Goal: Task Accomplishment & Management: Manage account settings

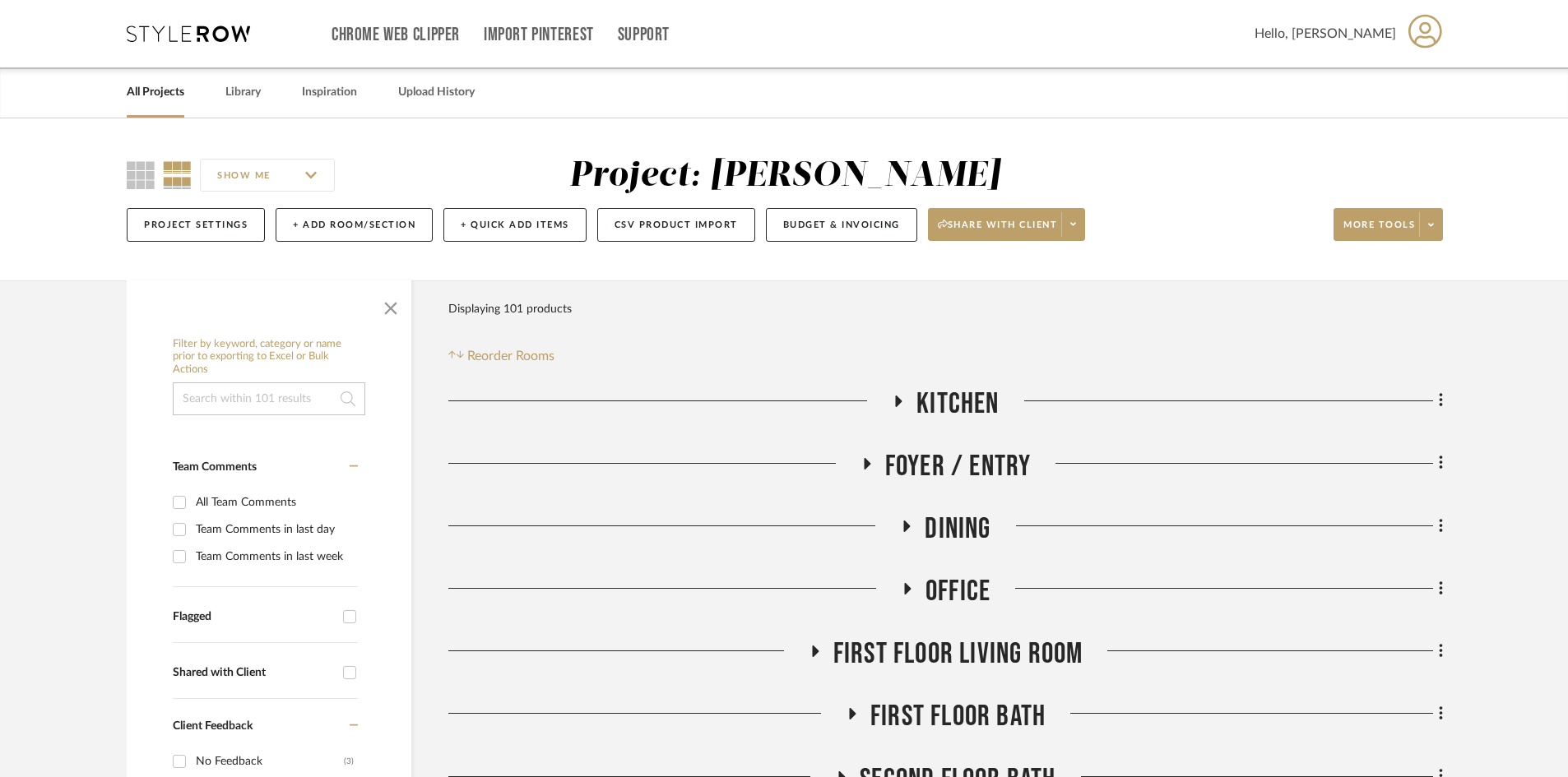
click at [174, 32] on icon at bounding box center [188, 34] width 123 height 16
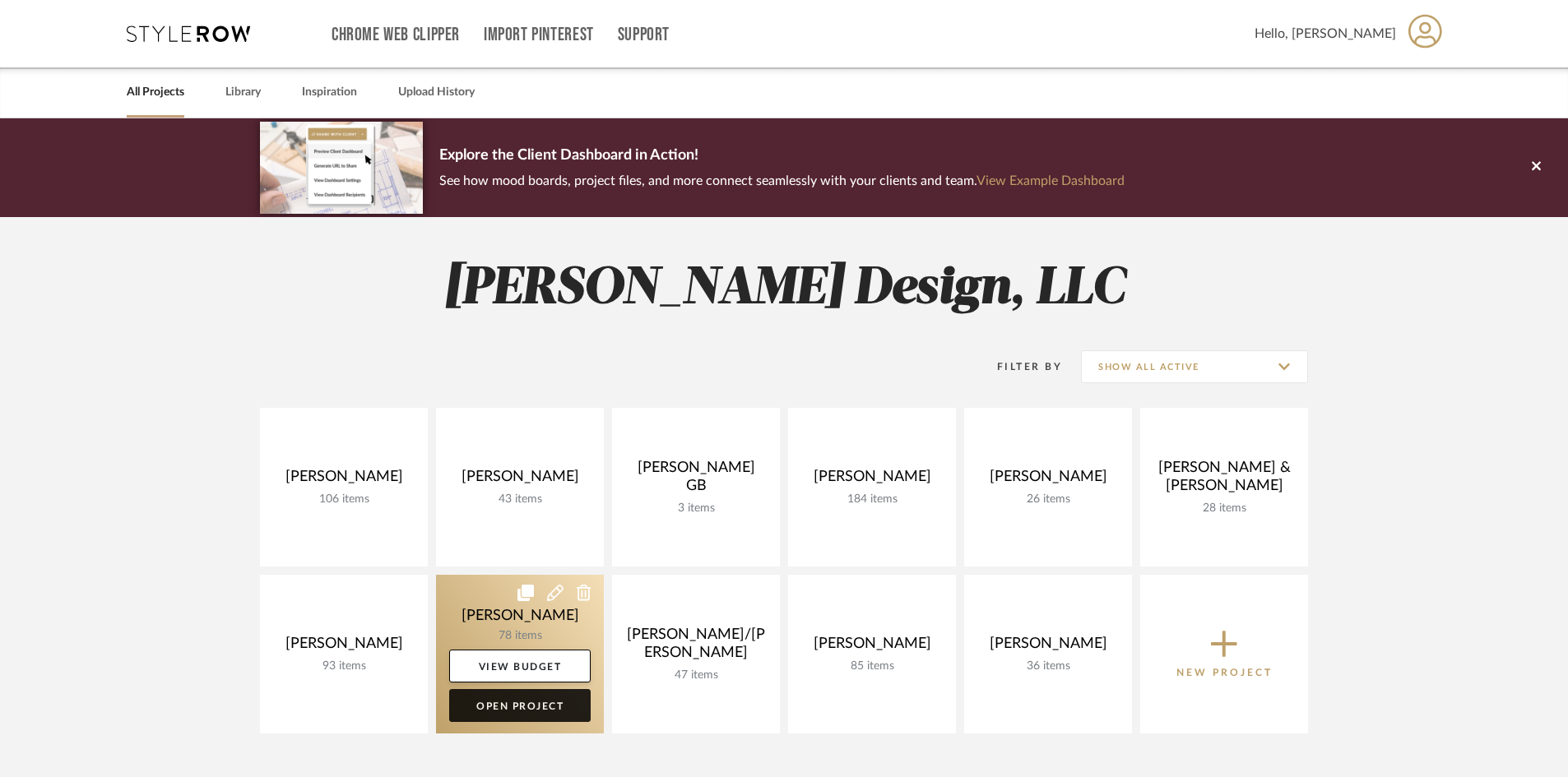
click at [520, 714] on link "Open Project" at bounding box center [520, 706] width 142 height 33
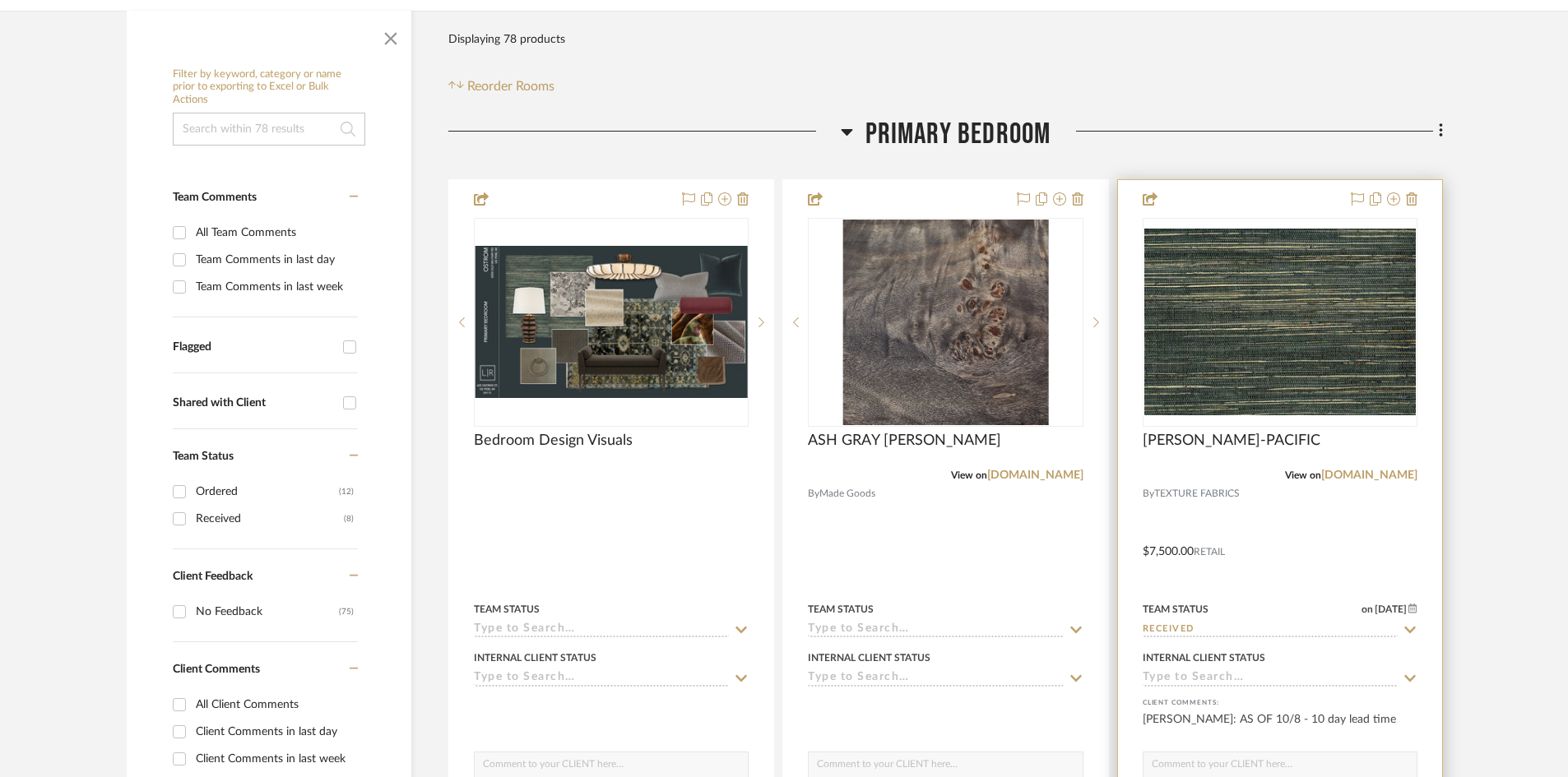
scroll to position [329, 0]
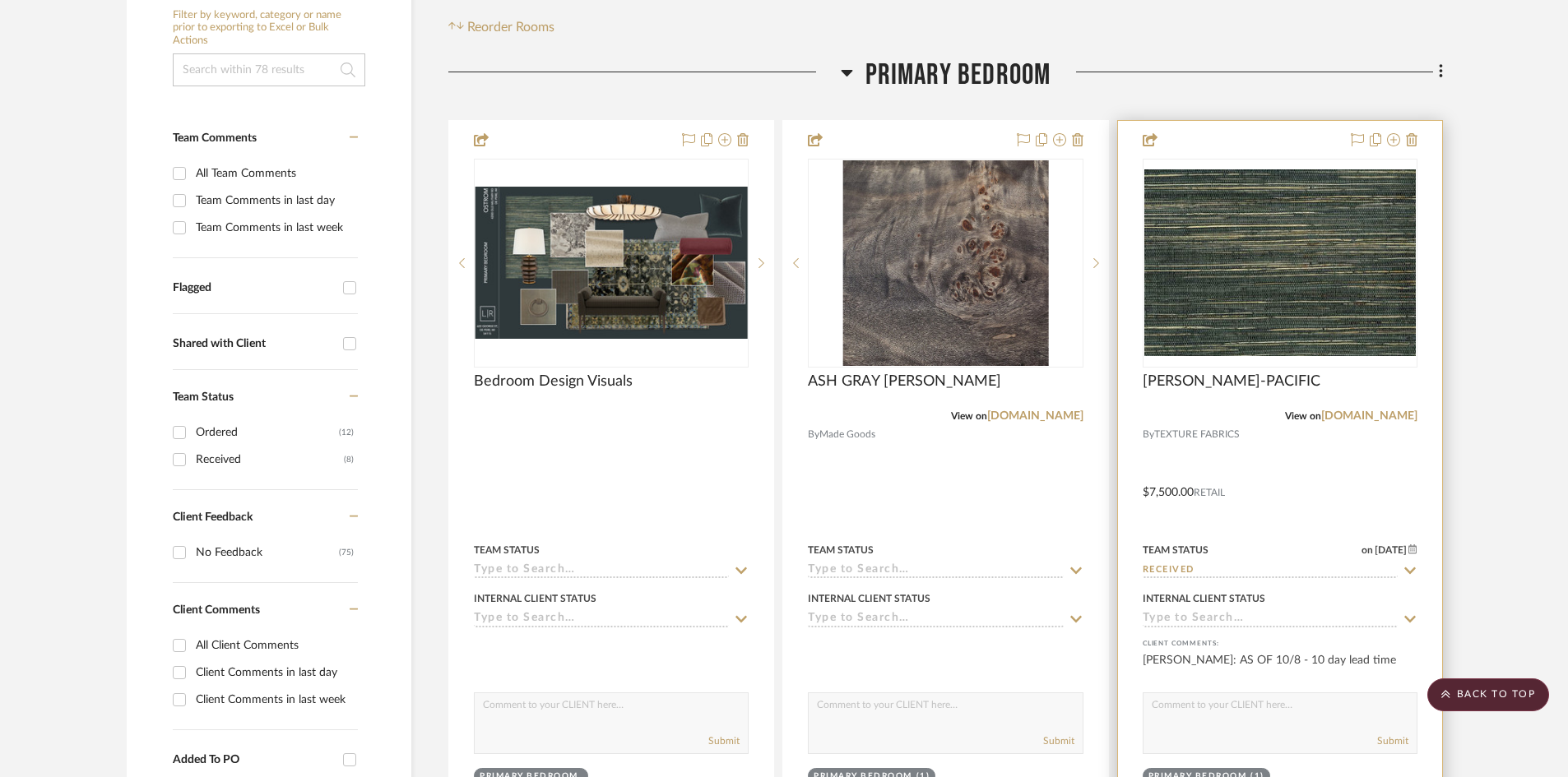
click at [1413, 567] on icon at bounding box center [1410, 571] width 15 height 13
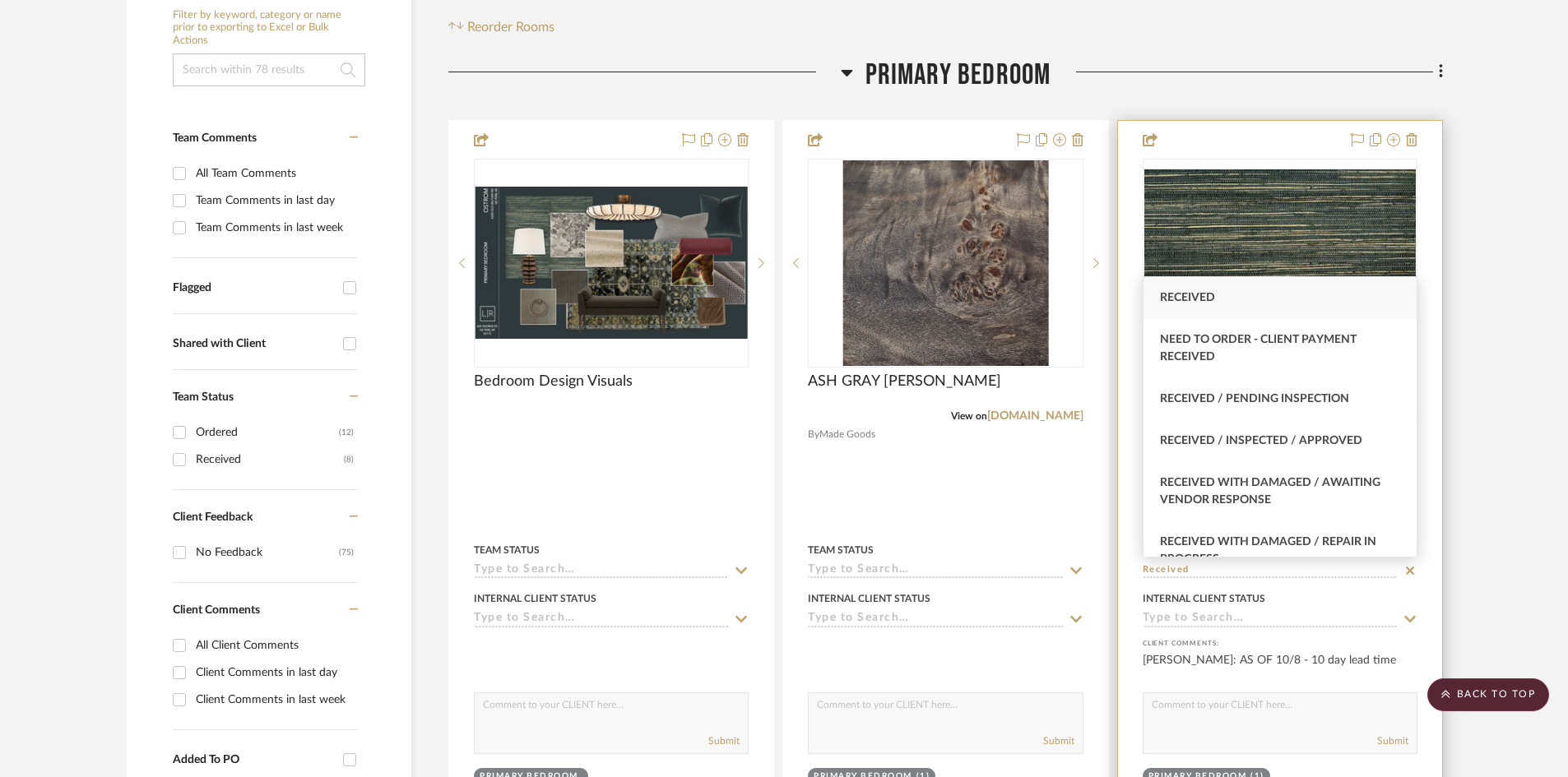
click at [1414, 573] on icon at bounding box center [1410, 571] width 15 height 13
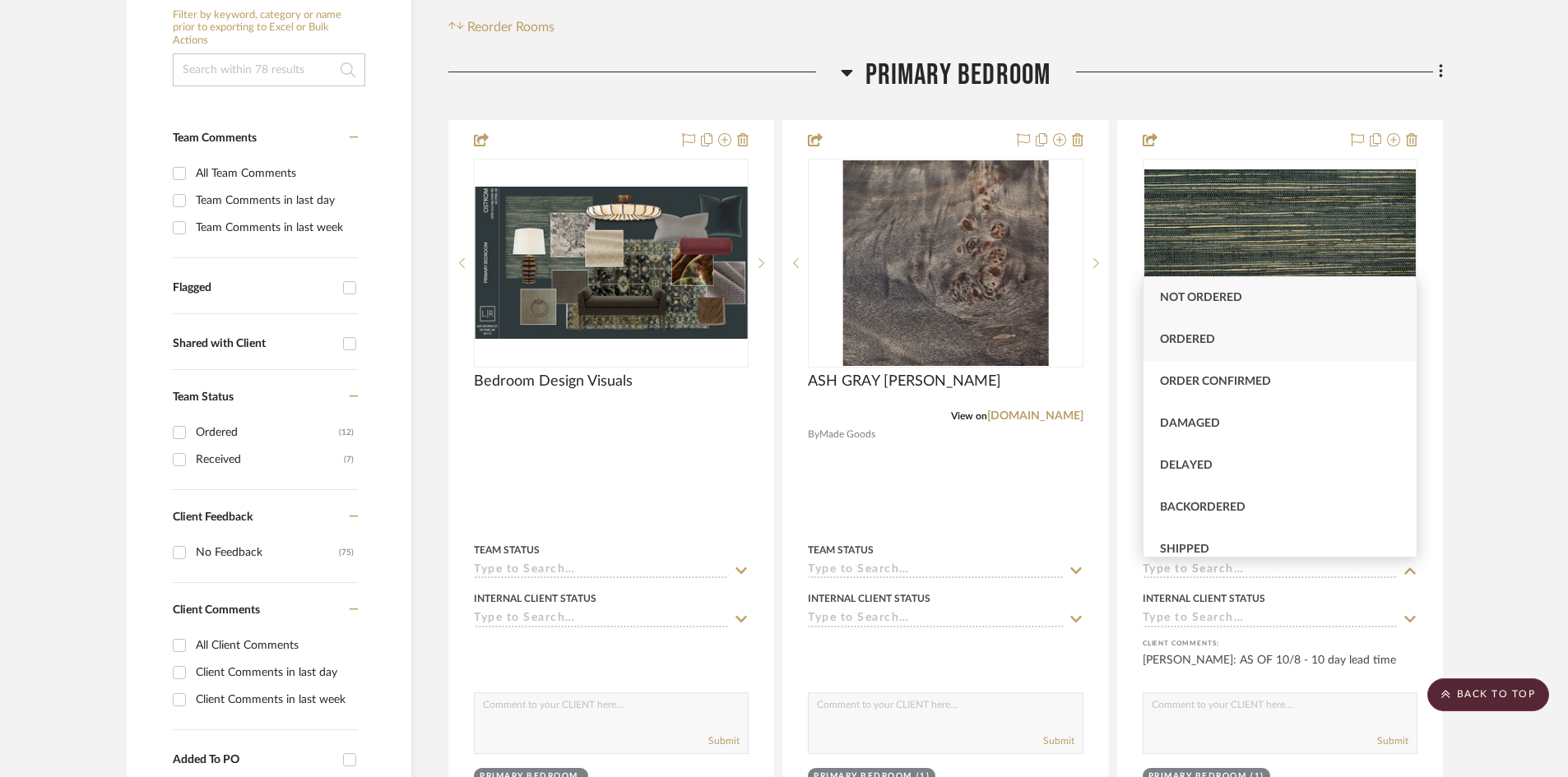
click at [1213, 336] on span "Ordered" at bounding box center [1187, 340] width 55 height 12
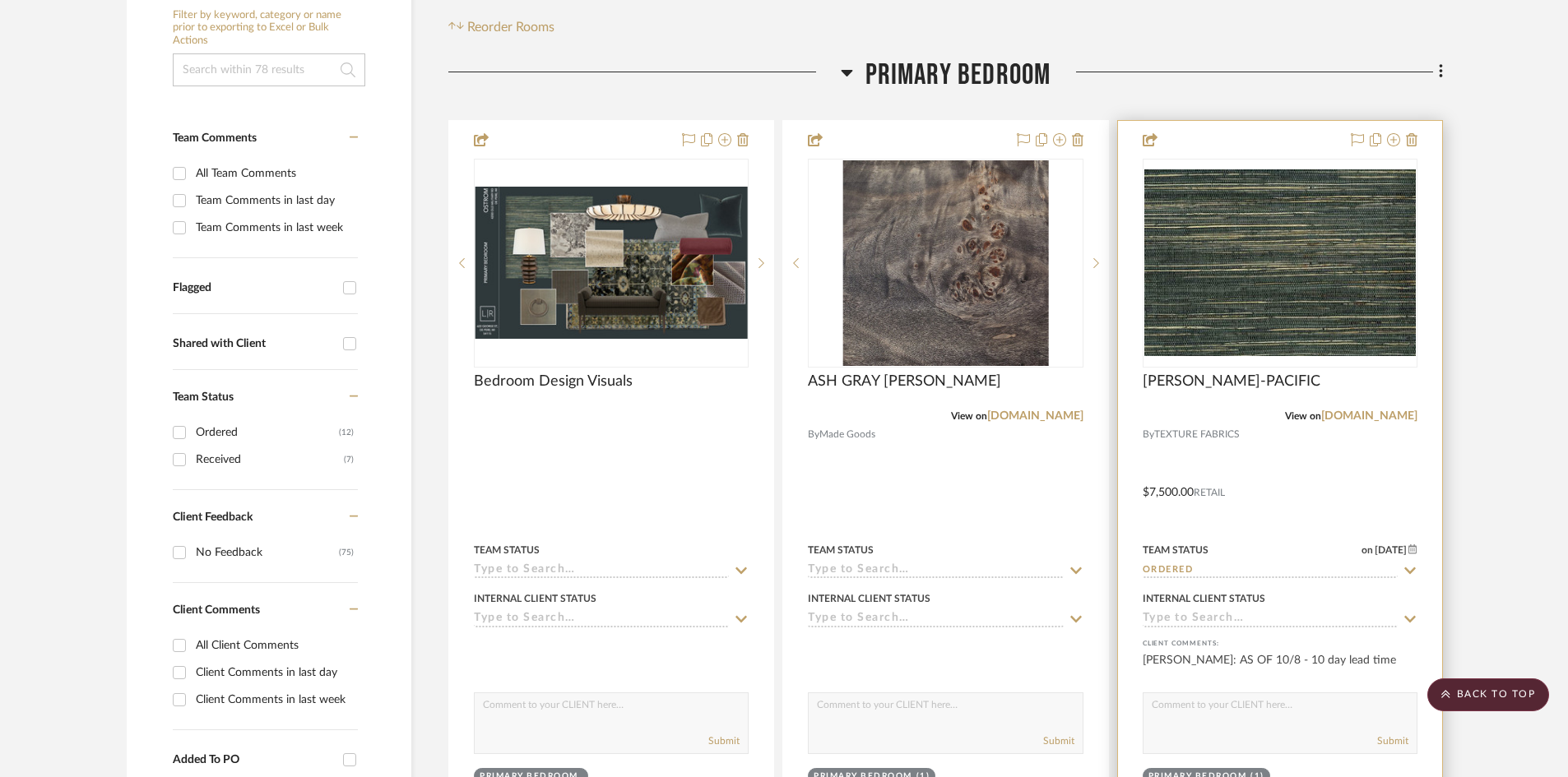
click at [1409, 573] on icon at bounding box center [1410, 570] width 12 height 6
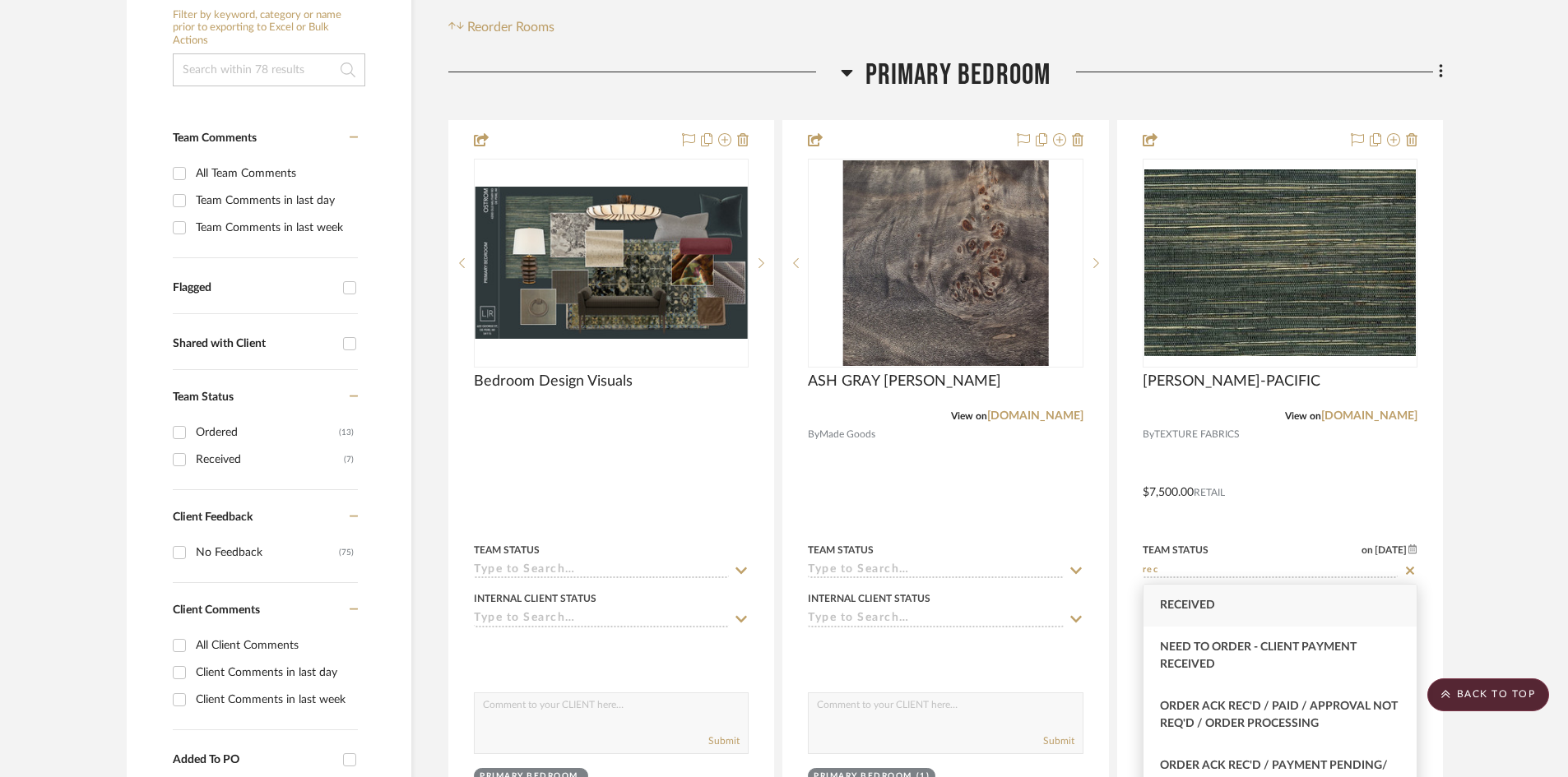
click at [1207, 601] on span "Received" at bounding box center [1187, 605] width 55 height 12
type input "Received"
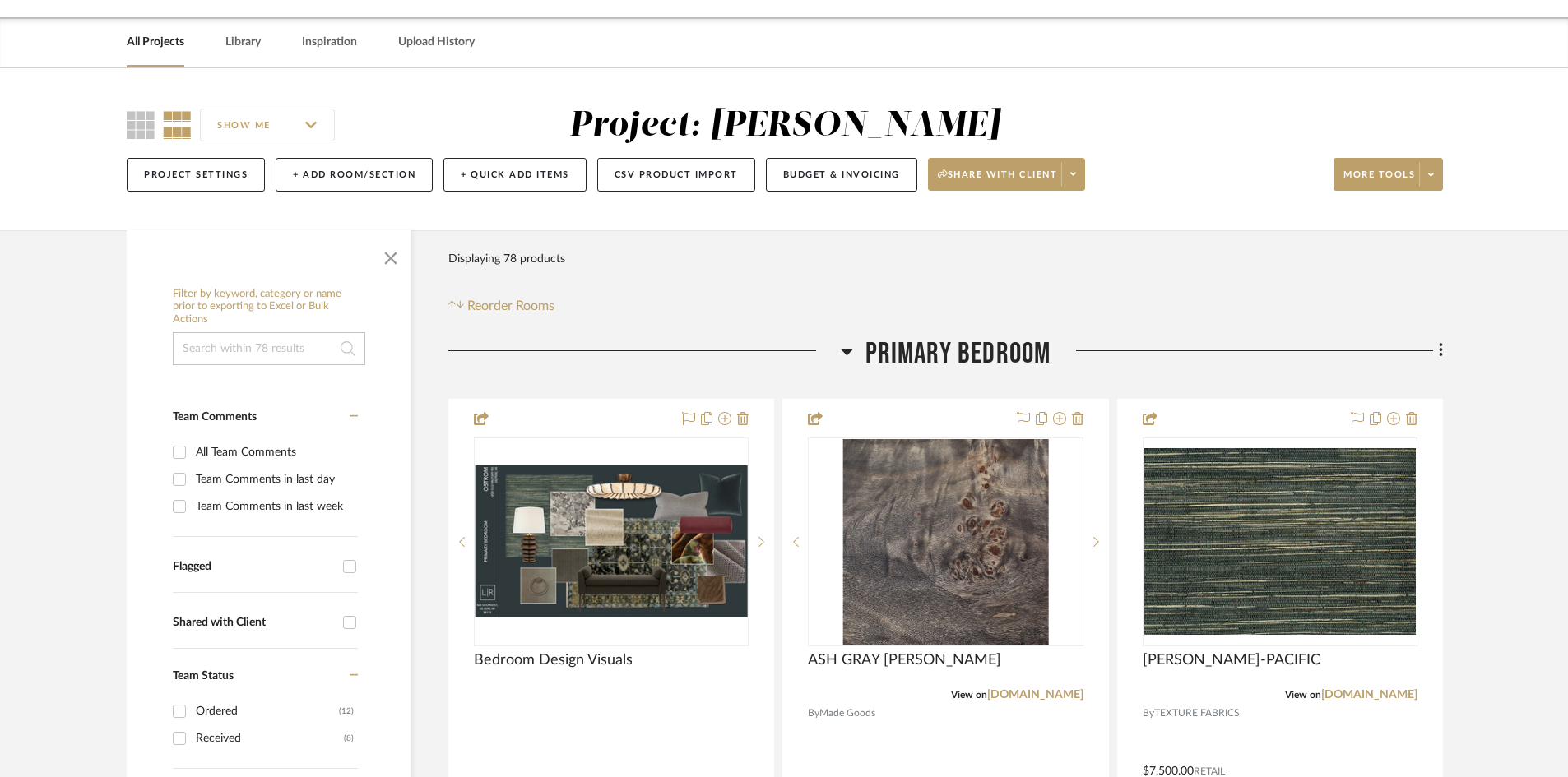
scroll to position [0, 0]
